Goal: Transaction & Acquisition: Register for event/course

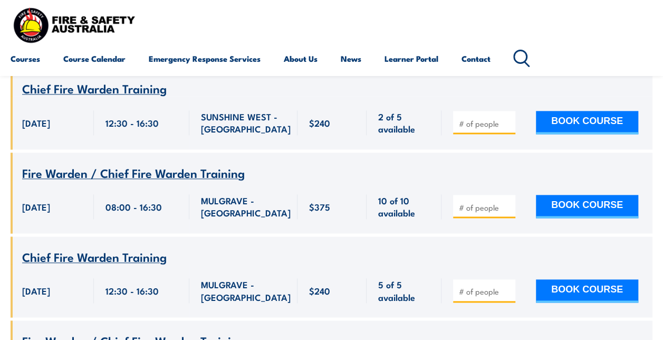
scroll to position [633, 0]
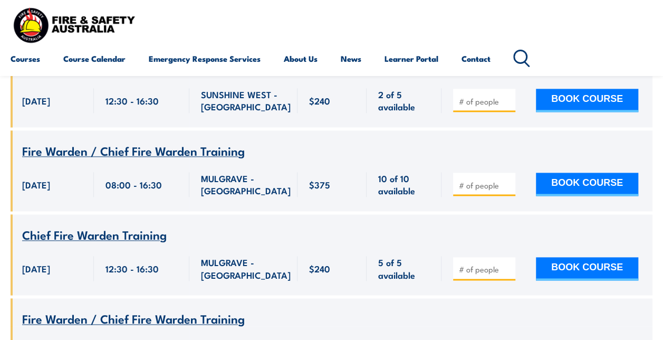
click at [472, 264] on input "number" at bounding box center [485, 269] width 53 height 11
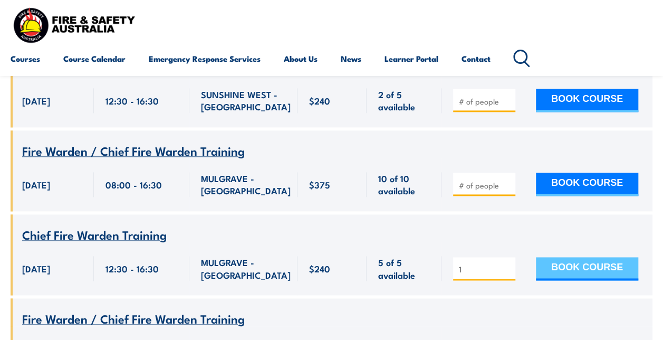
type input "1"
click at [559, 257] on button "BOOK COURSE" at bounding box center [587, 268] width 102 height 23
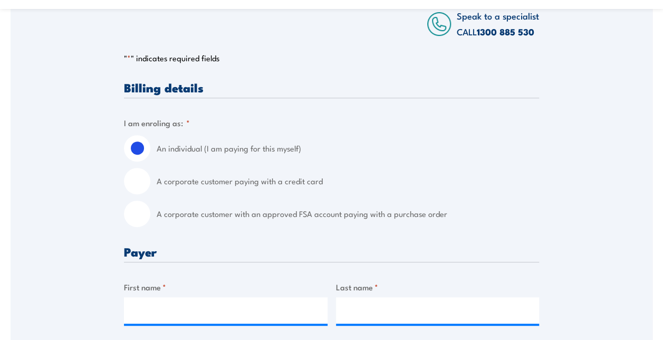
scroll to position [264, 0]
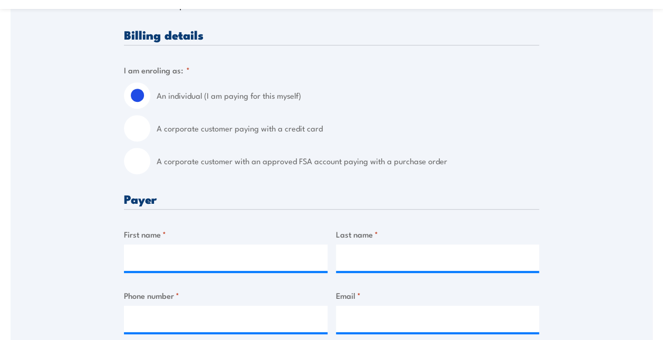
click at [153, 164] on div "A corporate customer with an approved FSA account paying with a purchase order" at bounding box center [331, 161] width 415 height 26
click at [143, 163] on input "A corporate customer with an approved FSA account paying with a purchase order" at bounding box center [137, 161] width 26 height 26
radio input "true"
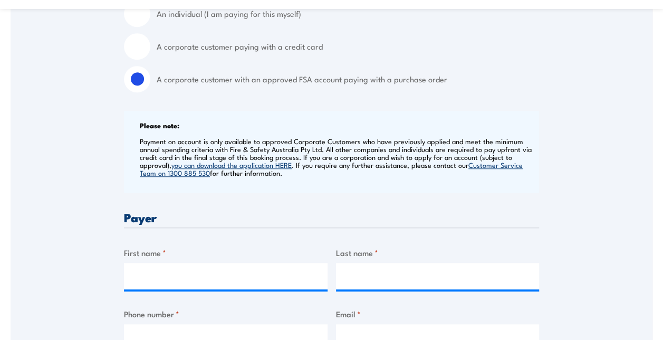
scroll to position [369, 0]
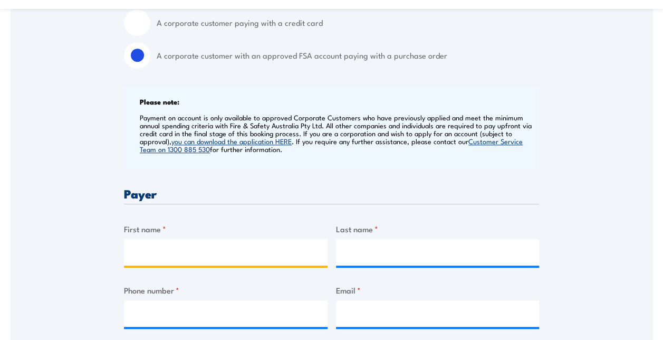
click at [157, 249] on input "First name *" at bounding box center [226, 252] width 204 height 26
type input "Marcela"
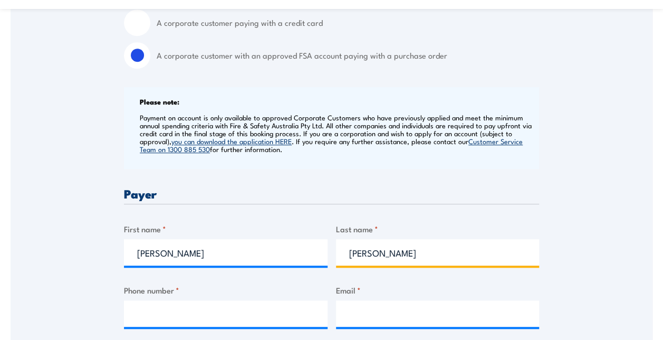
type input "Medina"
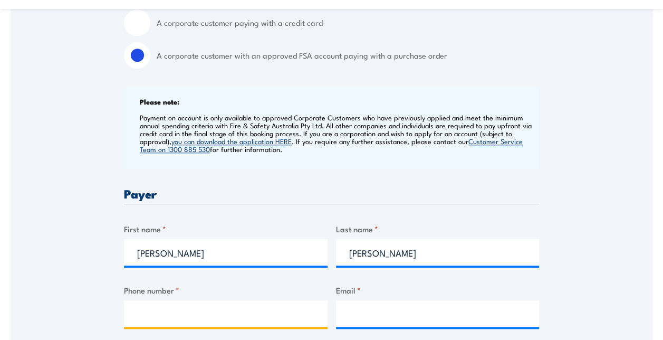
click at [162, 316] on input "Phone number *" at bounding box center [226, 313] width 204 height 26
type input "0414029085"
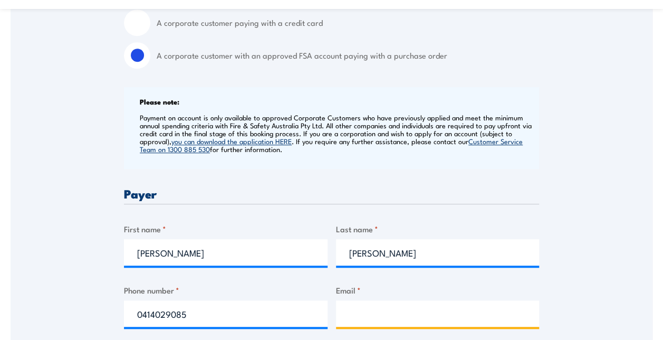
type input "marcela.medina@bulla.com.au"
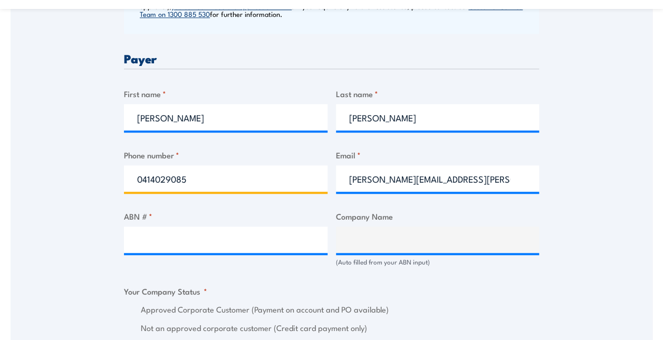
scroll to position [527, 0]
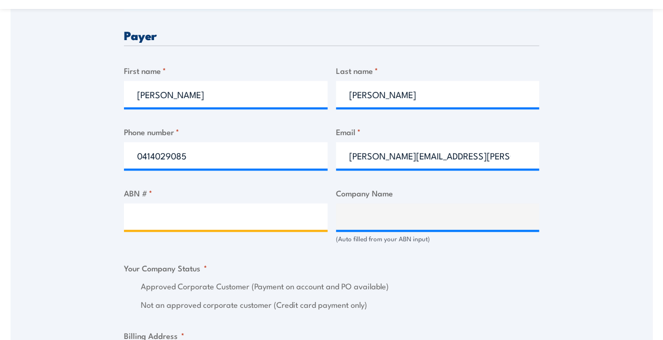
click at [218, 219] on input "ABN # *" at bounding box center [226, 216] width 204 height 26
paste input "11 845 336 184"
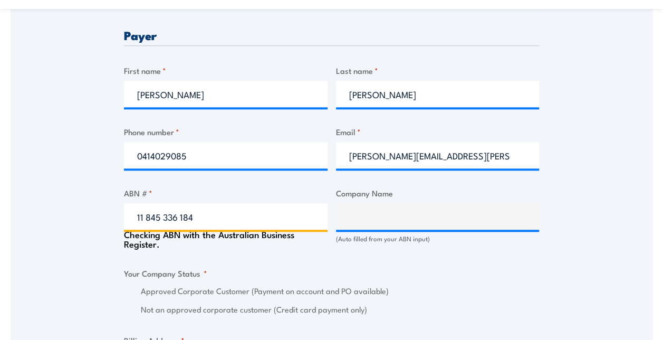
type input "11 845 336 184"
type input "THE TRUSTEE FOR REGAL CREAM PRODUCTS TRUST"
radio input "true"
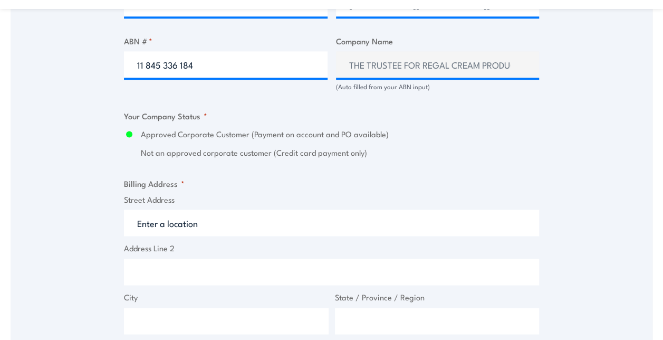
scroll to position [738, 0]
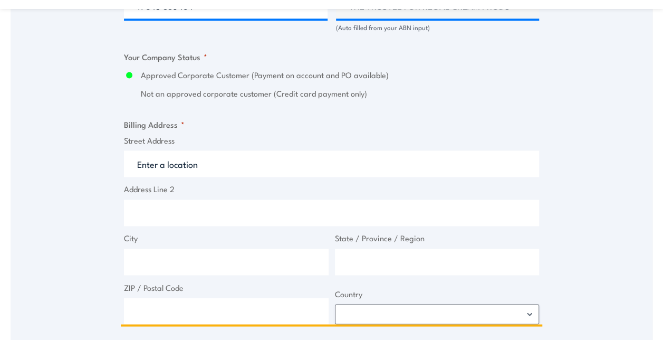
click at [200, 165] on input "Street Address" at bounding box center [331, 163] width 415 height 26
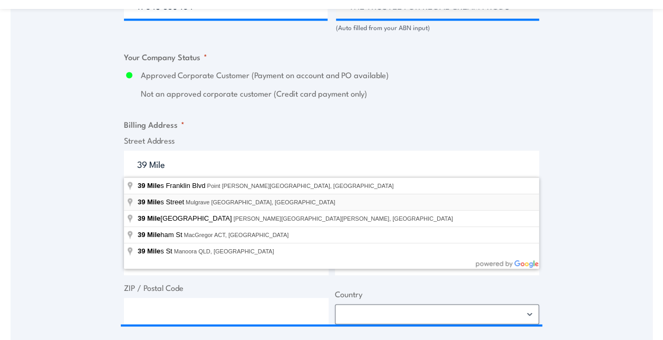
type input "39 Miles Street, Mulgrave VIC, Australia"
type input "39 Miles St"
type input "Mulgrave"
type input "Victoria"
type input "3170"
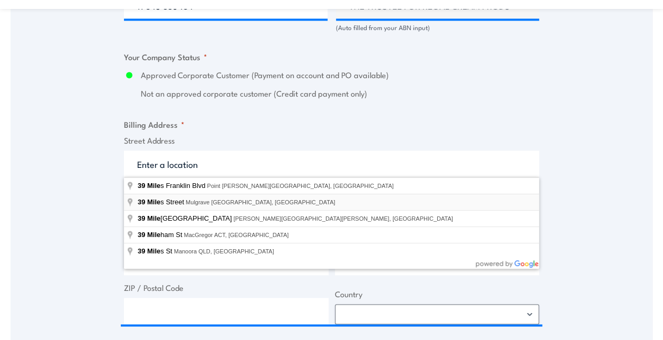
select select "Australia"
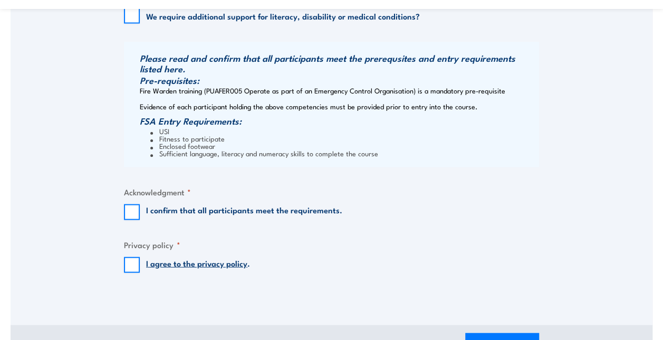
scroll to position [1108, 0]
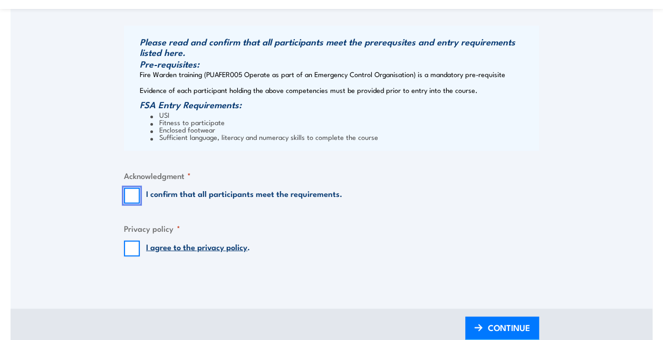
click at [135, 198] on input "I confirm that all participants meet the requirements." at bounding box center [132, 196] width 16 height 16
checkbox input "true"
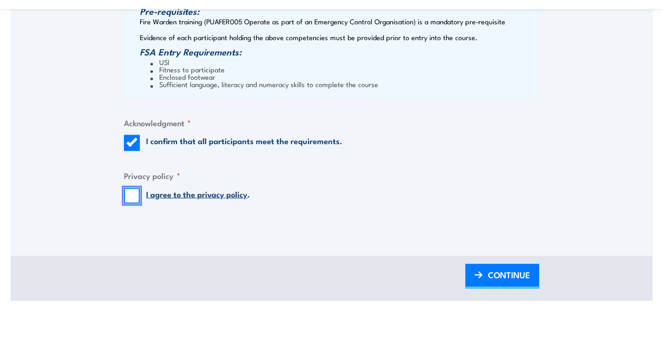
click at [131, 199] on input "I agree to the privacy policy ." at bounding box center [132, 196] width 16 height 16
checkbox input "true"
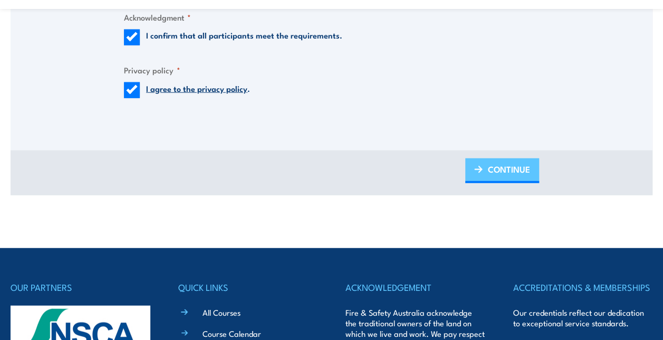
click at [497, 175] on span "CONTINUE" at bounding box center [509, 169] width 42 height 28
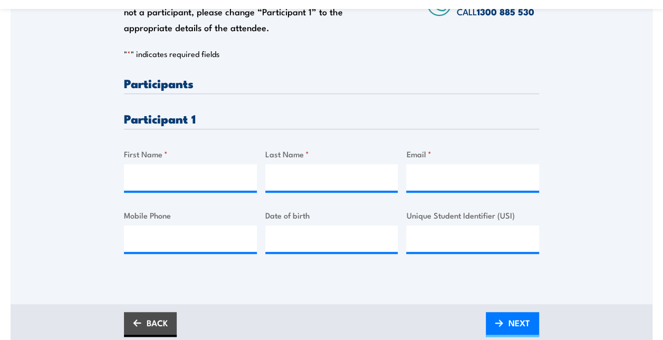
scroll to position [264, 0]
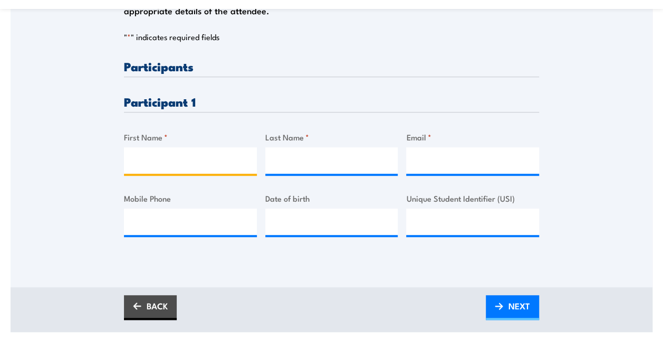
click at [167, 166] on input "First Name *" at bounding box center [190, 160] width 133 height 26
type input "Marcela"
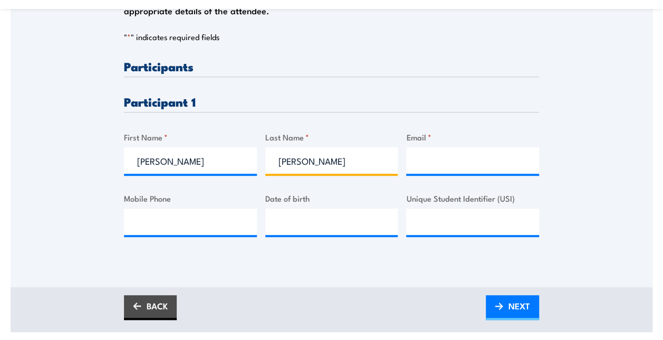
type input "Medina"
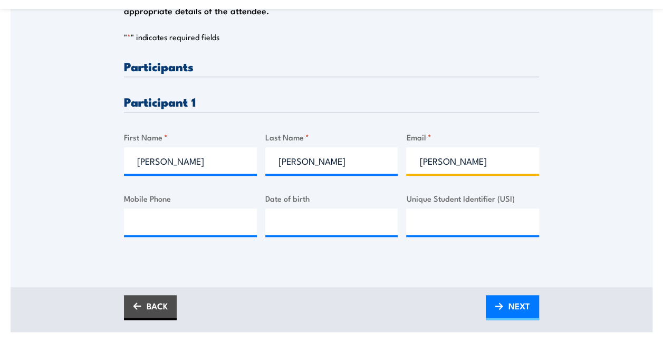
type input "marcela.medina@bulla.com.au"
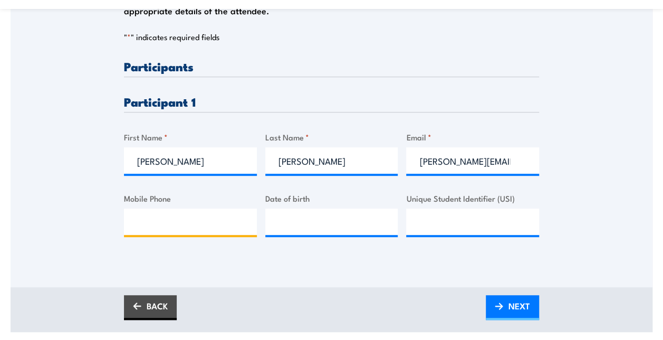
type input "0414029085"
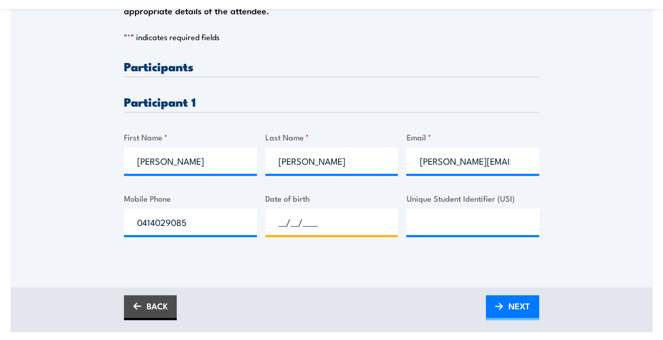
click at [316, 225] on input "__/__/____" at bounding box center [331, 221] width 133 height 26
type input "12/05/1985"
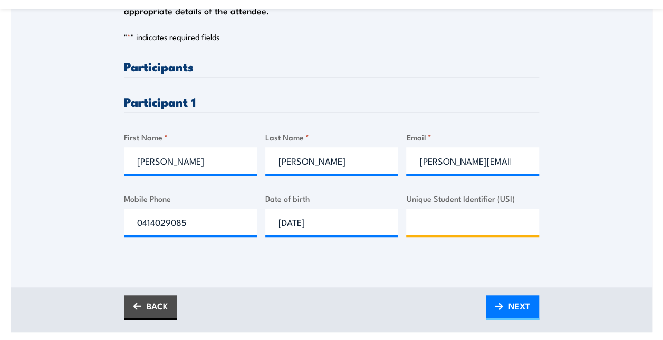
click at [489, 223] on input "Unique Student Identifier (USI)" at bounding box center [472, 221] width 133 height 26
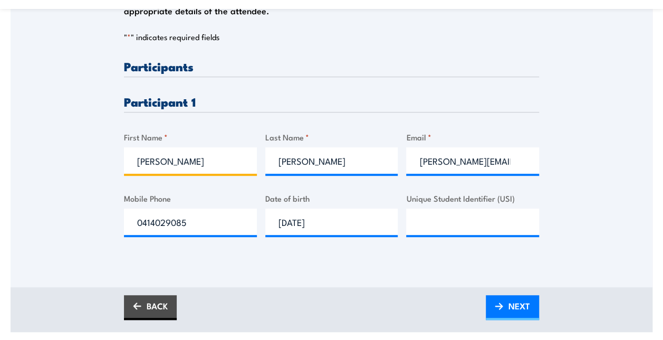
click at [190, 161] on input "Marcela" at bounding box center [190, 160] width 133 height 26
type input "M"
click at [197, 160] on input "Paula" at bounding box center [190, 160] width 133 height 26
type input "Paula"
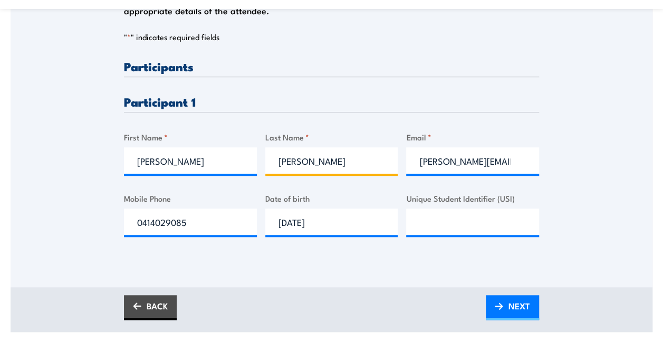
click at [339, 161] on input "Medina" at bounding box center [331, 160] width 133 height 26
type input "Medina Acevedo"
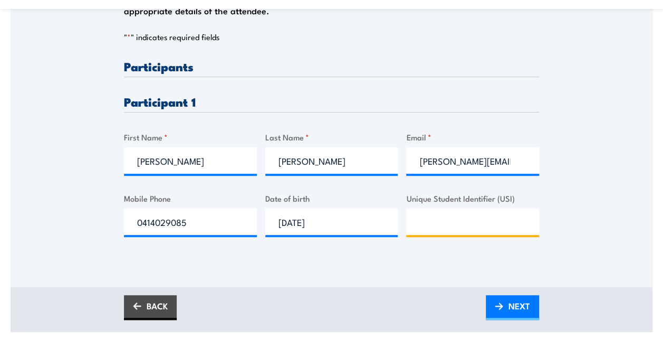
click at [454, 226] on input "Unique Student Identifier (USI)" at bounding box center [472, 221] width 133 height 26
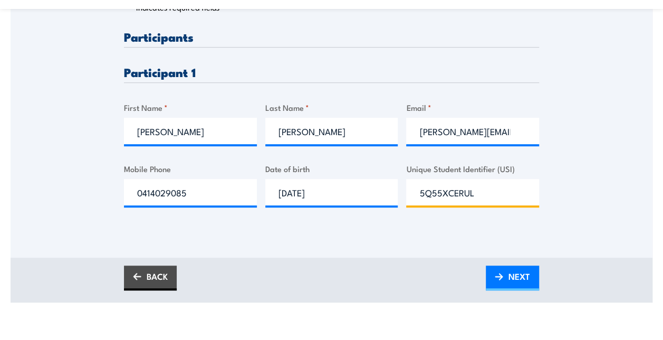
scroll to position [316, 0]
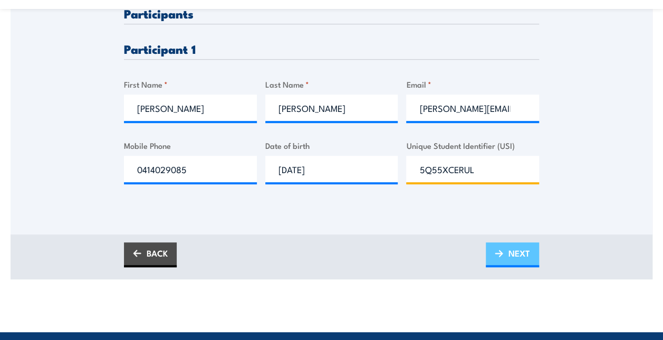
type input "5Q55XCERUL"
click at [513, 252] on span "NEXT" at bounding box center [519, 253] width 22 height 28
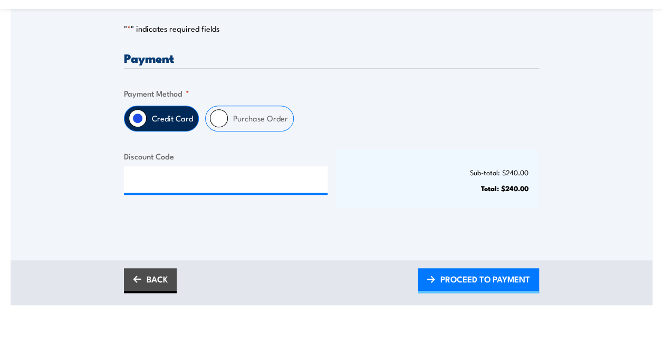
scroll to position [264, 0]
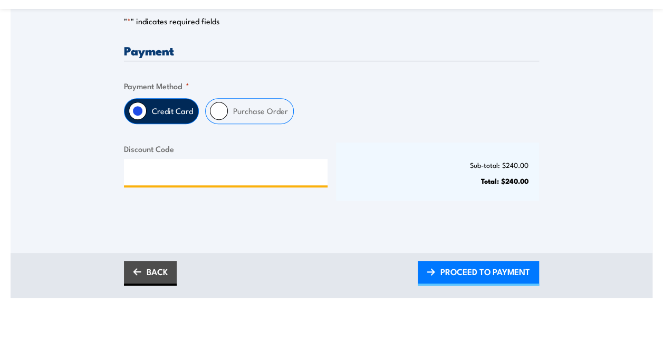
click at [212, 173] on input "Discount Code" at bounding box center [226, 172] width 204 height 26
paste input "NSCABRONZE2025!"
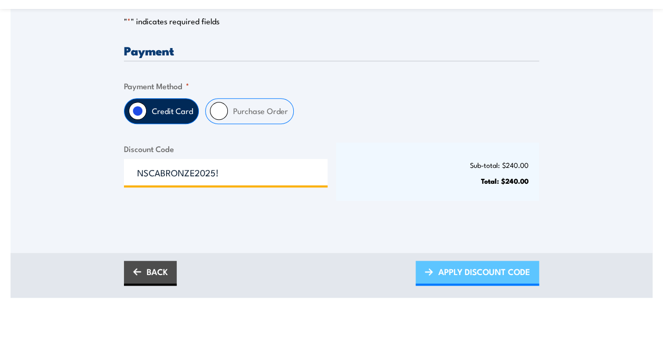
type input "NSCABRONZE2025!"
click at [487, 273] on span "APPLY DISCOUNT CODE" at bounding box center [484, 271] width 92 height 28
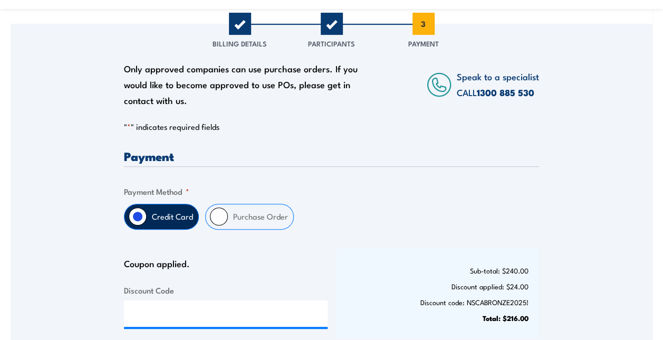
scroll to position [316, 0]
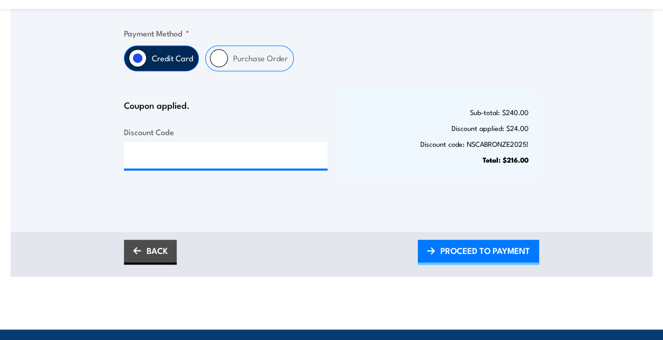
click at [215, 60] on input "Purchase Order" at bounding box center [219, 58] width 18 height 18
radio input "true"
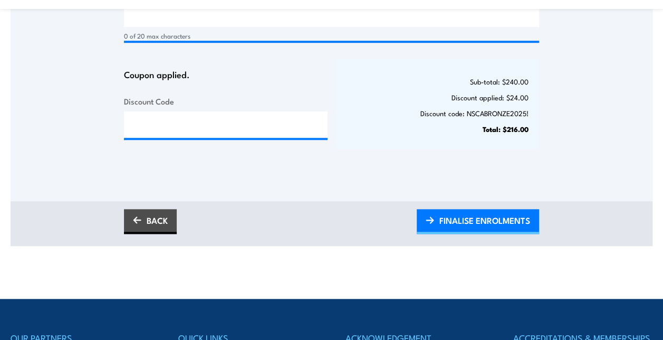
scroll to position [475, 0]
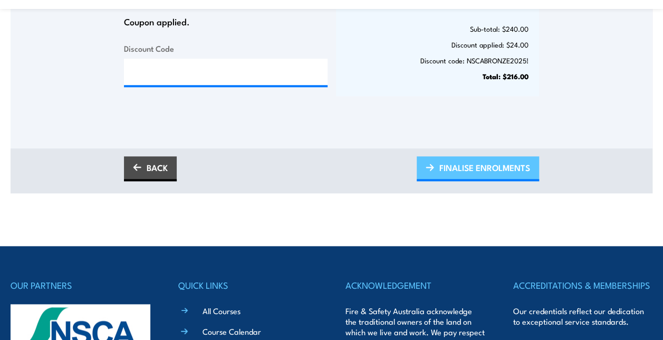
click at [444, 168] on span "FINALISE ENROLMENTS" at bounding box center [484, 167] width 91 height 28
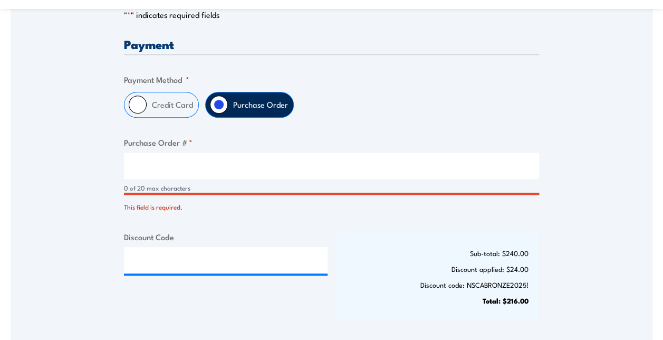
scroll to position [333, 0]
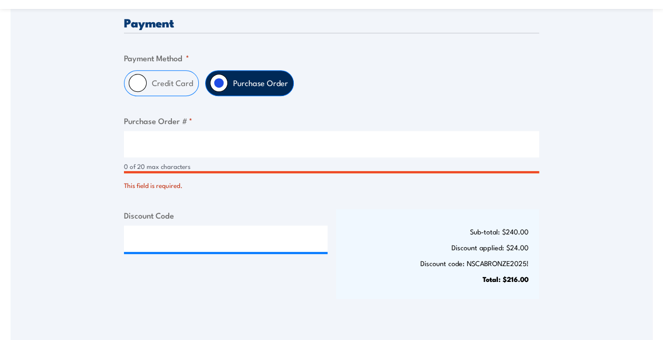
click at [179, 153] on input "Purchase Order # *" at bounding box center [331, 144] width 415 height 26
paste input "4500152086"
click at [179, 152] on input "4500152086" at bounding box center [331, 144] width 415 height 26
type input "4500152086"
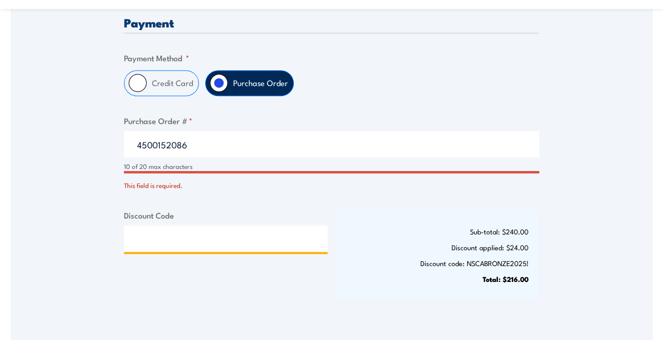
click at [200, 249] on input "Discount Code" at bounding box center [226, 238] width 204 height 26
paste input "4500152086"
type input "4"
paste input "NSCABRONZE2025!"
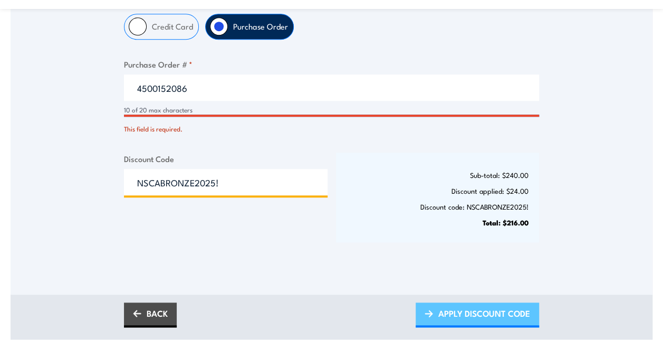
scroll to position [438, 0]
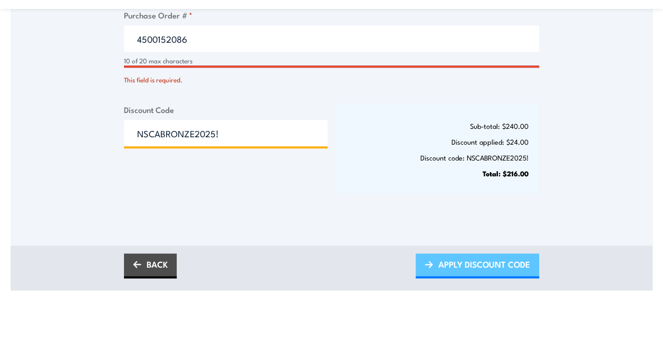
type input "NSCABRONZE2025!"
click at [453, 267] on span "APPLY DISCOUNT CODE" at bounding box center [484, 264] width 92 height 28
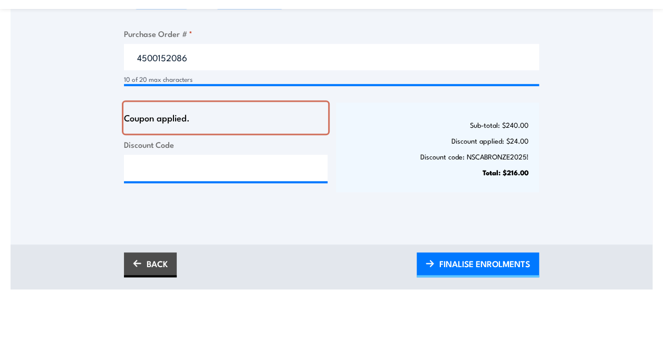
scroll to position [369, 0]
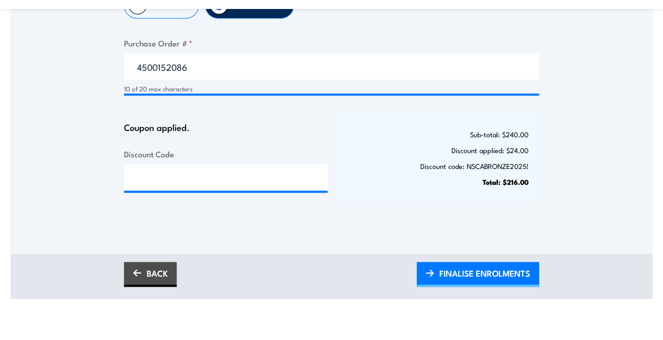
click at [276, 162] on div "Coupon applied. Discount Code" at bounding box center [226, 157] width 204 height 90
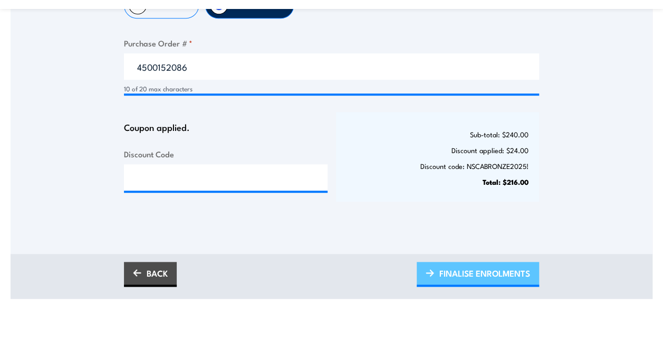
click at [465, 273] on span "FINALISE ENROLMENTS" at bounding box center [484, 273] width 91 height 28
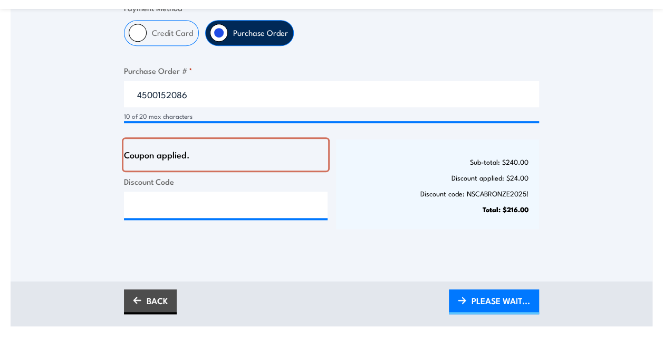
scroll to position [316, 0]
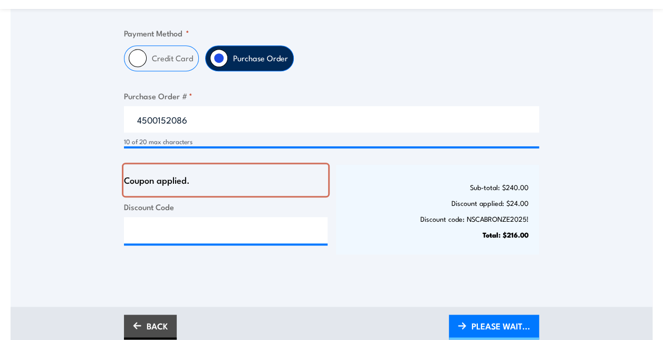
click at [210, 179] on div "Coupon applied." at bounding box center [221, 179] width 195 height 9
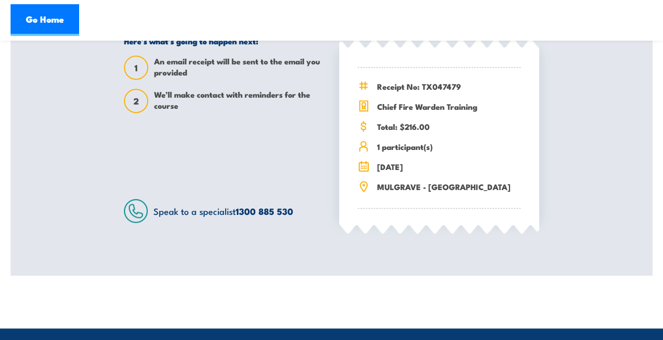
scroll to position [316, 0]
